Goal: Navigation & Orientation: Find specific page/section

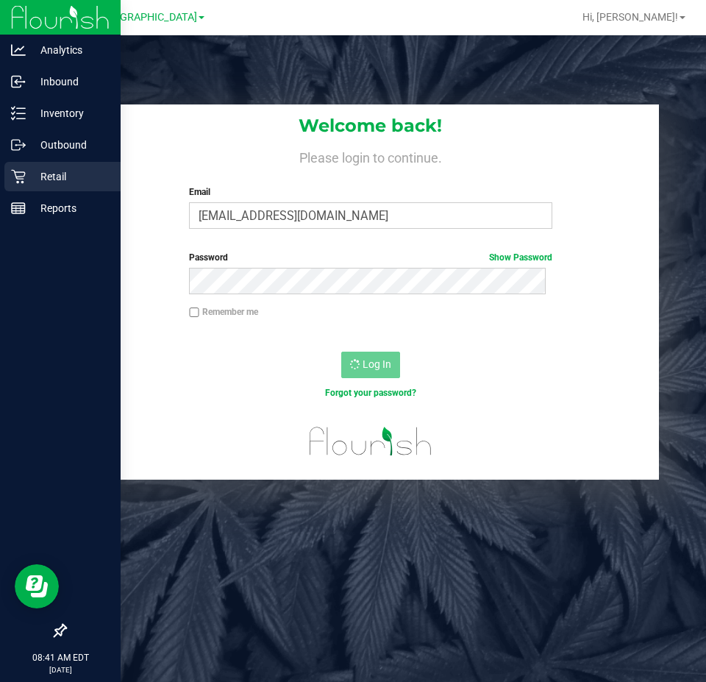
click at [7, 170] on div "Retail" at bounding box center [62, 176] width 116 height 29
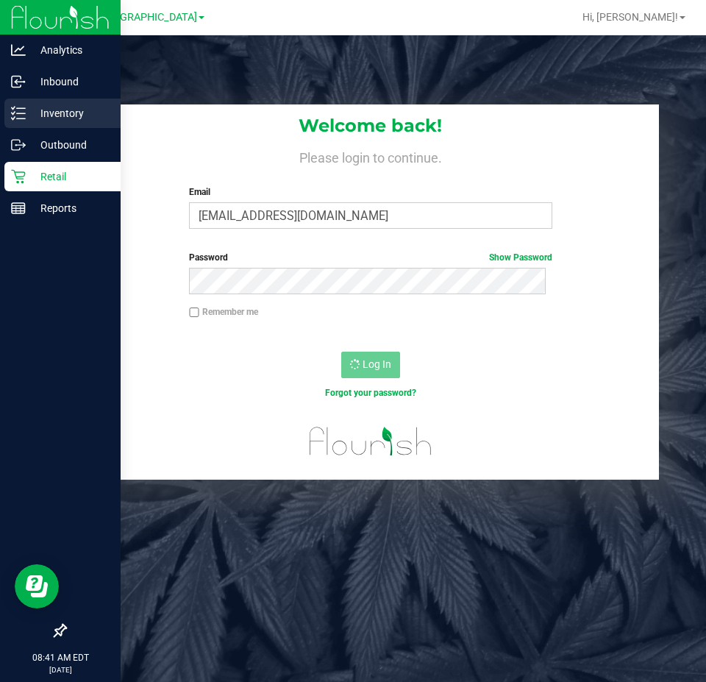
click at [40, 113] on p "Inventory" at bounding box center [70, 113] width 88 height 18
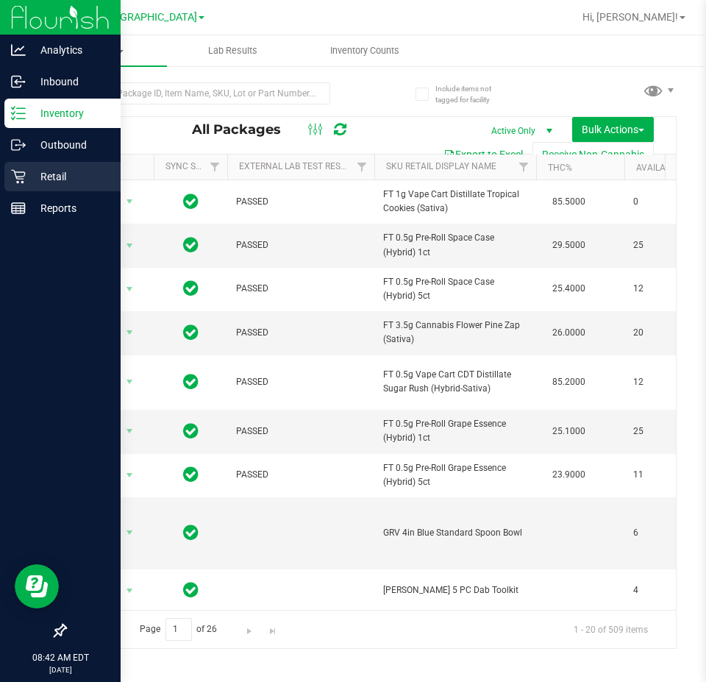
click at [84, 175] on p "Retail" at bounding box center [70, 177] width 88 height 18
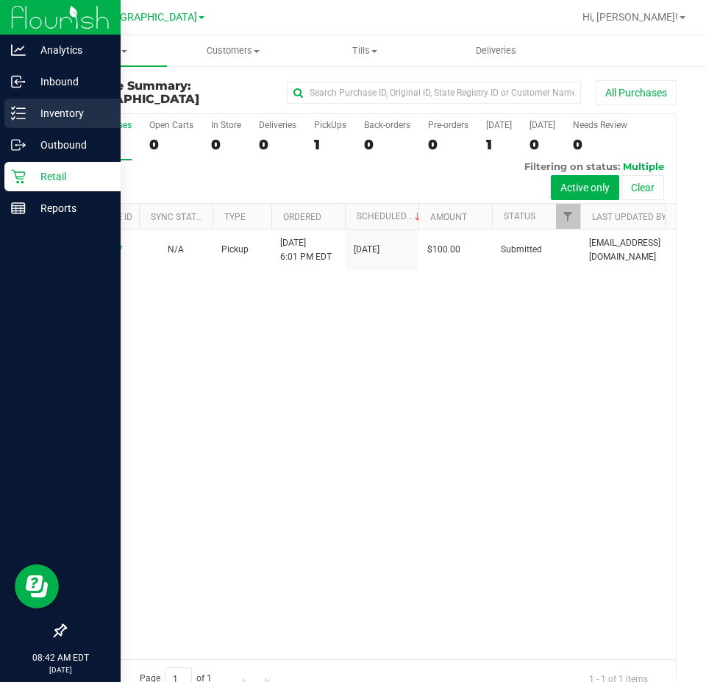
click at [9, 116] on div "Inventory" at bounding box center [62, 113] width 116 height 29
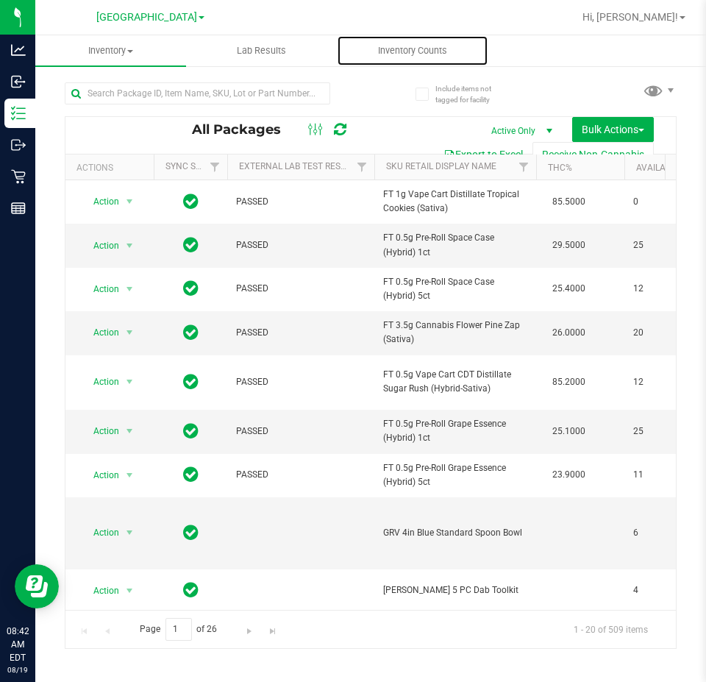
click at [425, 51] on span "Inventory Counts" at bounding box center [412, 50] width 109 height 13
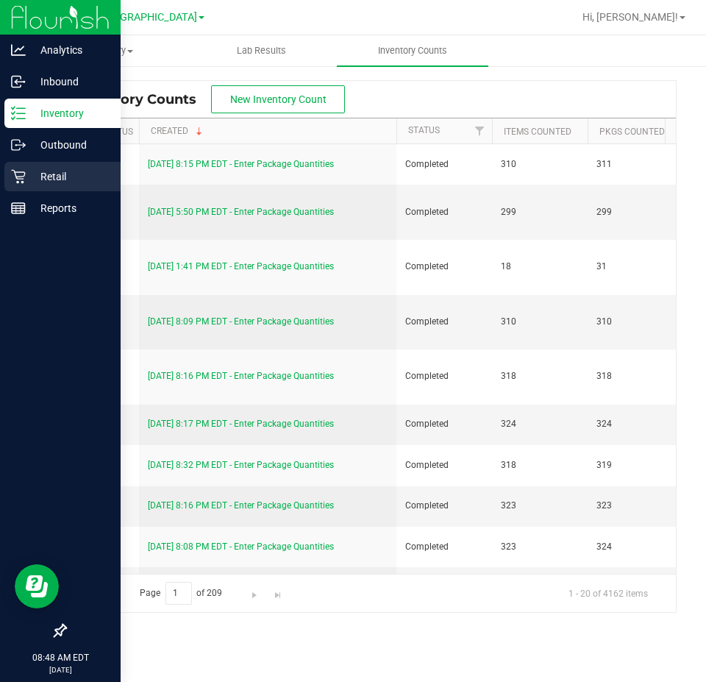
click at [15, 185] on div "Retail" at bounding box center [62, 176] width 116 height 29
